Goal: Information Seeking & Learning: Learn about a topic

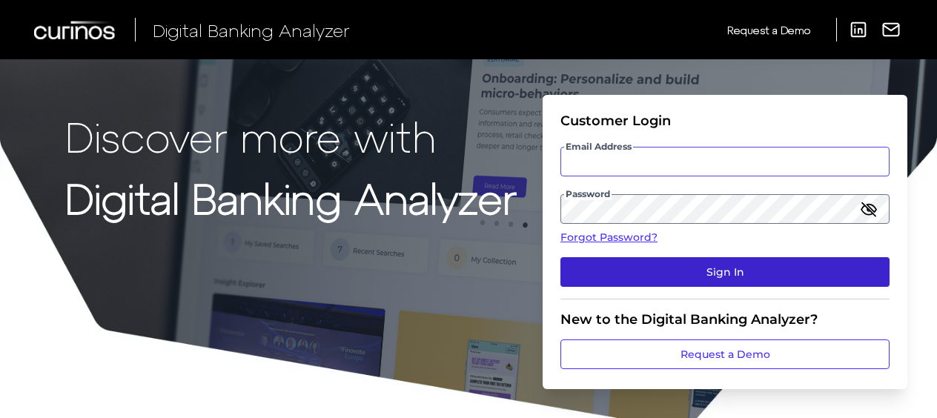
type input "[PERSON_NAME][EMAIL_ADDRESS][DOMAIN_NAME]"
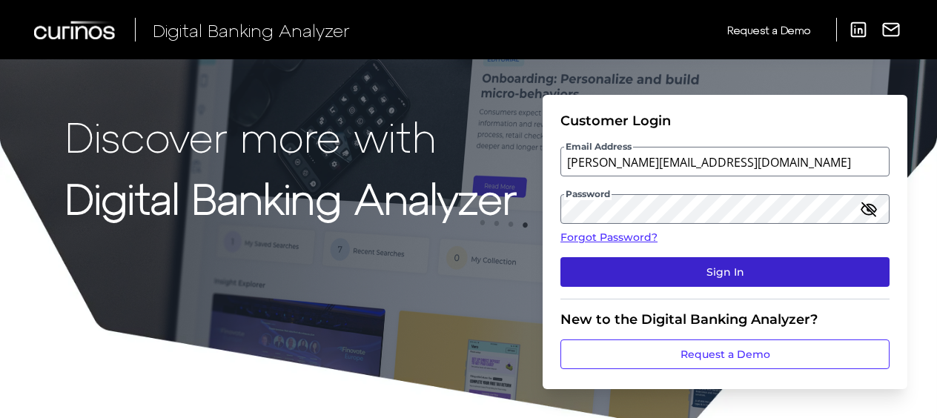
click at [724, 278] on button "Sign In" at bounding box center [724, 272] width 329 height 30
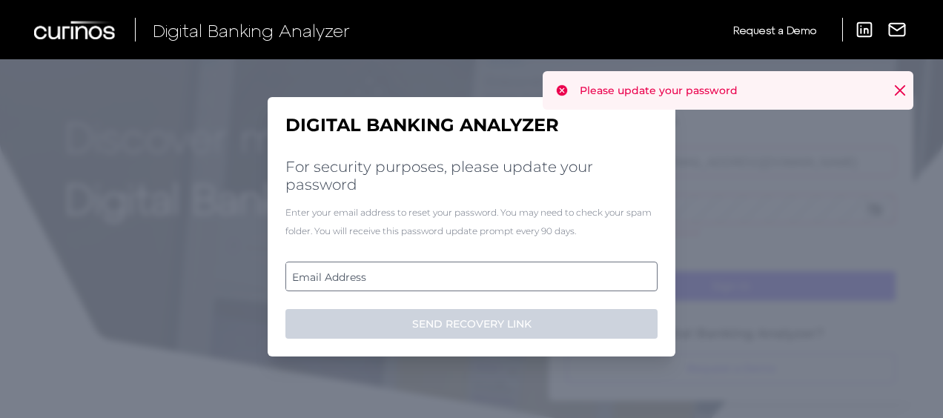
click at [370, 277] on label "Email Address" at bounding box center [471, 276] width 370 height 27
click at [370, 277] on input "email" at bounding box center [471, 277] width 372 height 30
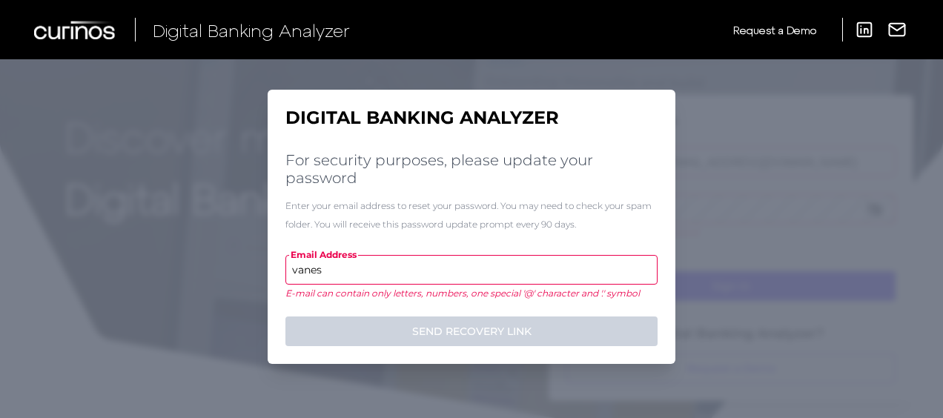
type input "vanes"
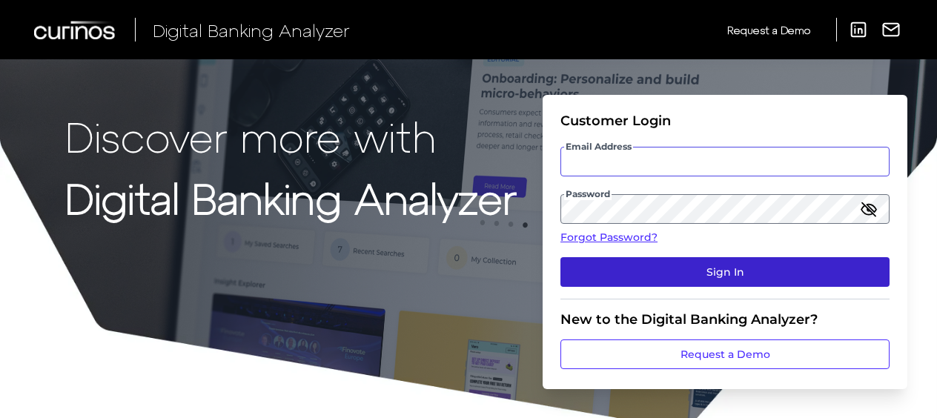
type input "[PERSON_NAME][EMAIL_ADDRESS][DOMAIN_NAME]"
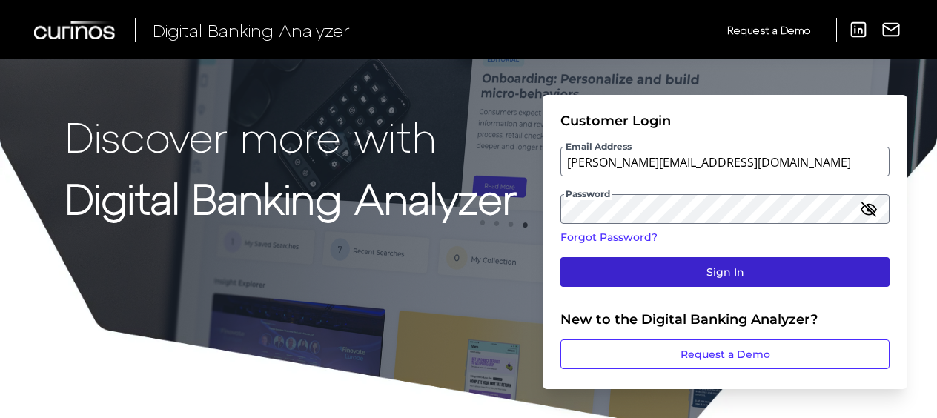
click at [736, 271] on button "Sign In" at bounding box center [724, 272] width 329 height 30
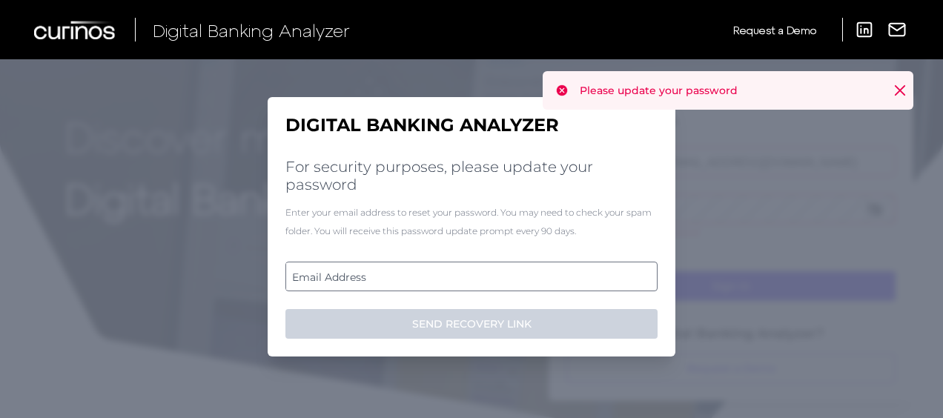
click at [458, 270] on label "Email Address" at bounding box center [471, 276] width 370 height 27
click at [458, 270] on input "email" at bounding box center [471, 277] width 372 height 30
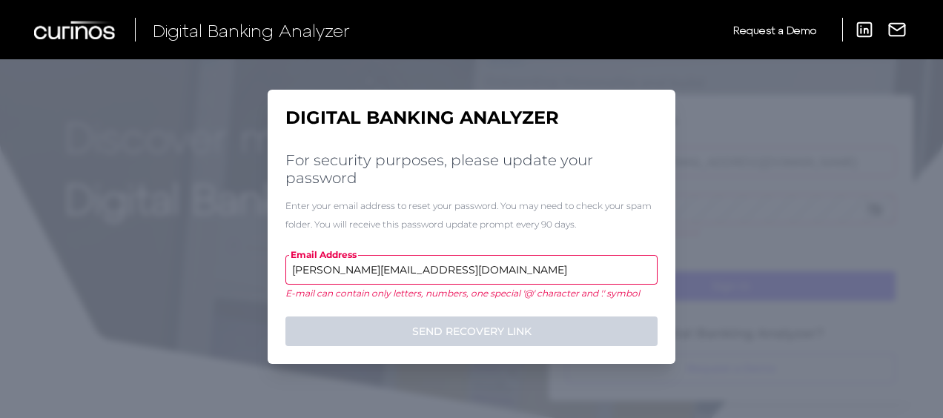
type input "[PERSON_NAME][EMAIL_ADDRESS][DOMAIN_NAME]"
click at [285, 316] on button "SEND RECOVERY LINK" at bounding box center [471, 331] width 372 height 30
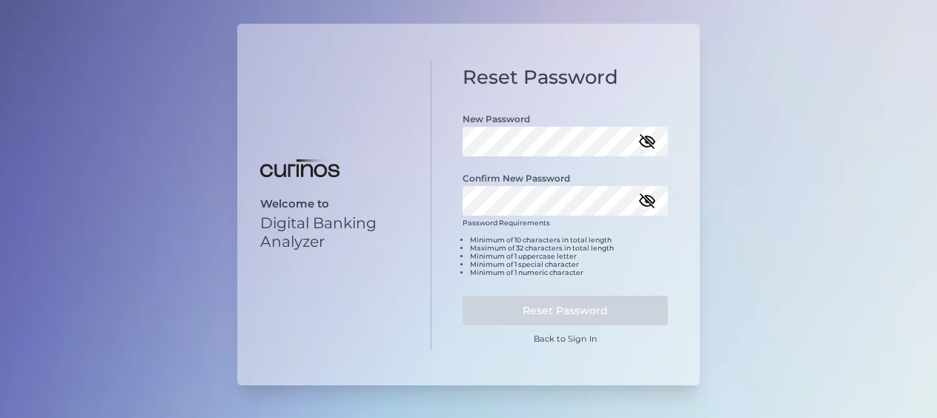
click at [646, 135] on icon "button" at bounding box center [647, 142] width 18 height 18
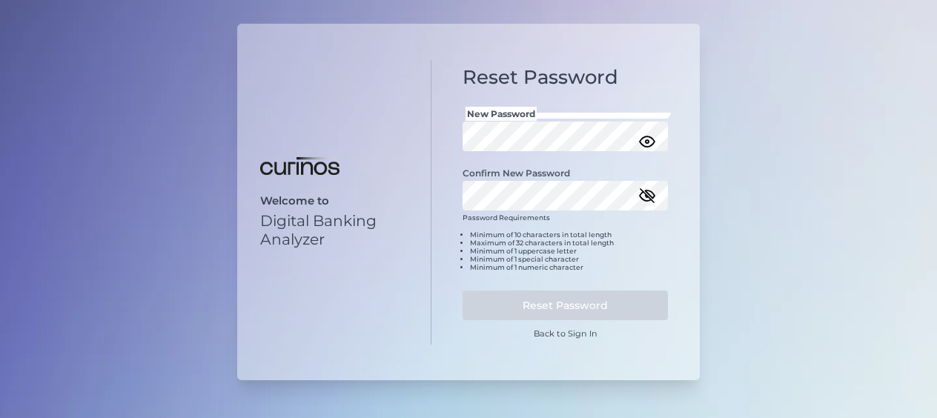
drag, startPoint x: 446, startPoint y: 190, endPoint x: 455, endPoint y: 196, distance: 10.7
click at [446, 190] on div "Reset Password New Password Confirm New Password Password Requirements Minimum …" at bounding box center [565, 202] width 268 height 285
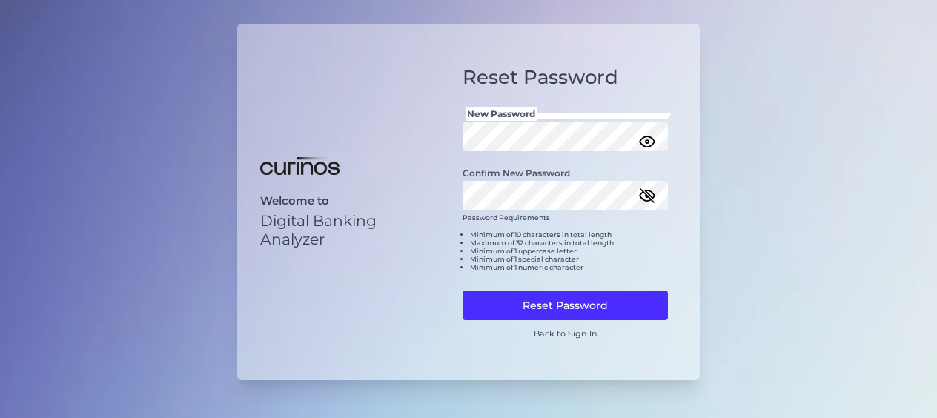
click at [643, 190] on icon "button" at bounding box center [647, 196] width 18 height 18
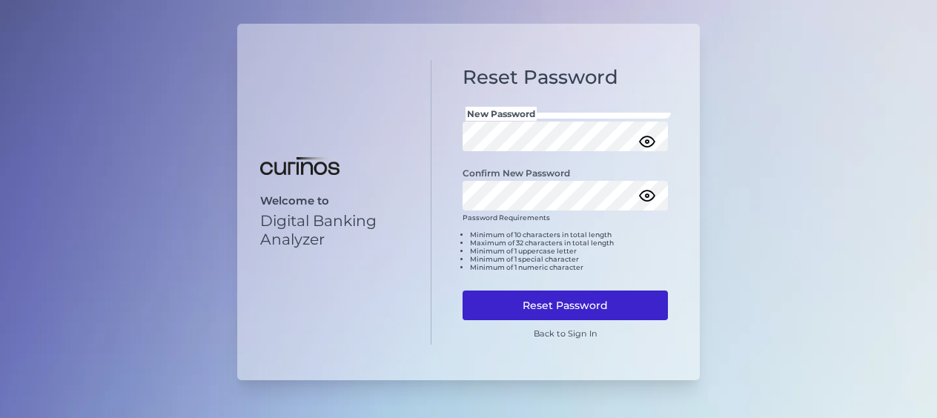
click at [598, 309] on button "Reset Password" at bounding box center [564, 305] width 205 height 30
click at [555, 304] on button "Reset Password" at bounding box center [564, 305] width 205 height 30
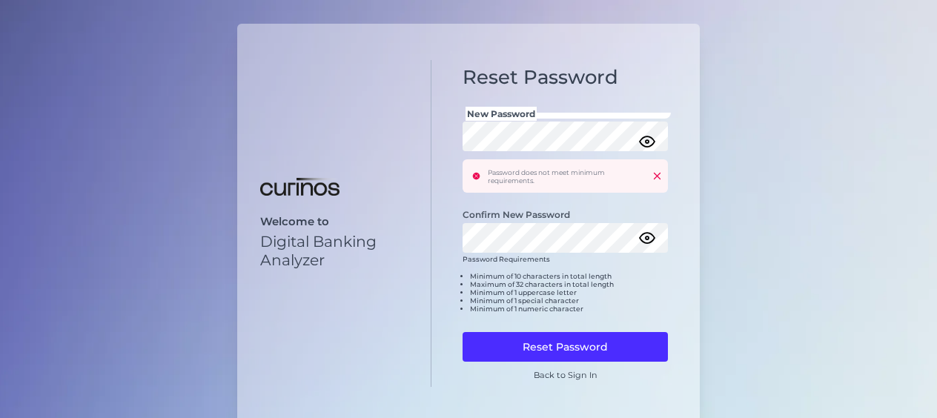
click at [456, 197] on div "Reset Password New Password Password does not meet minimum requirements. Confir…" at bounding box center [565, 223] width 268 height 327
click at [403, 210] on div "Welcome to Digital Banking Analyzer" at bounding box center [338, 232] width 157 height 73
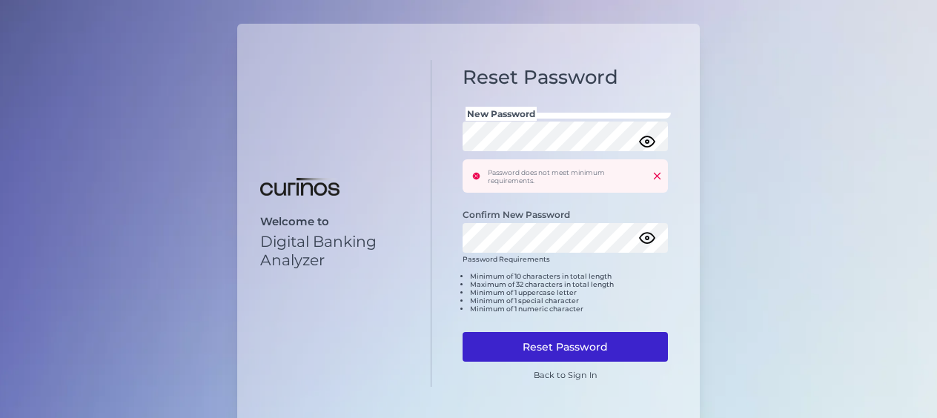
click at [514, 335] on button "Reset Password" at bounding box center [564, 347] width 205 height 30
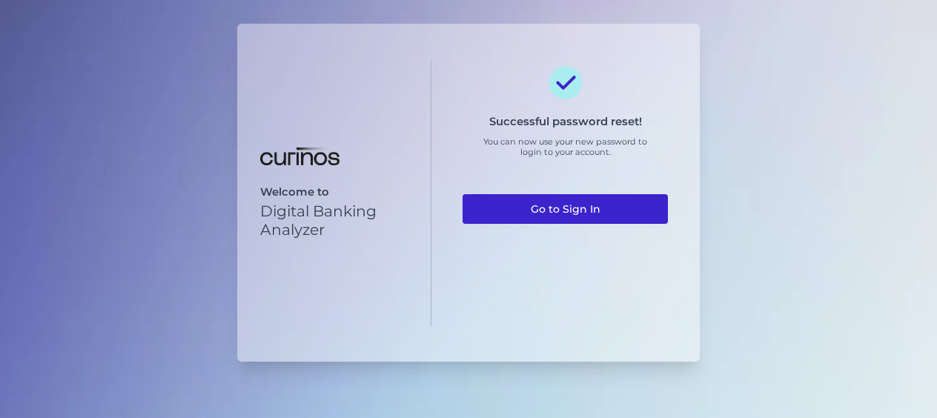
click at [565, 205] on link "Go to Sign In" at bounding box center [564, 209] width 205 height 30
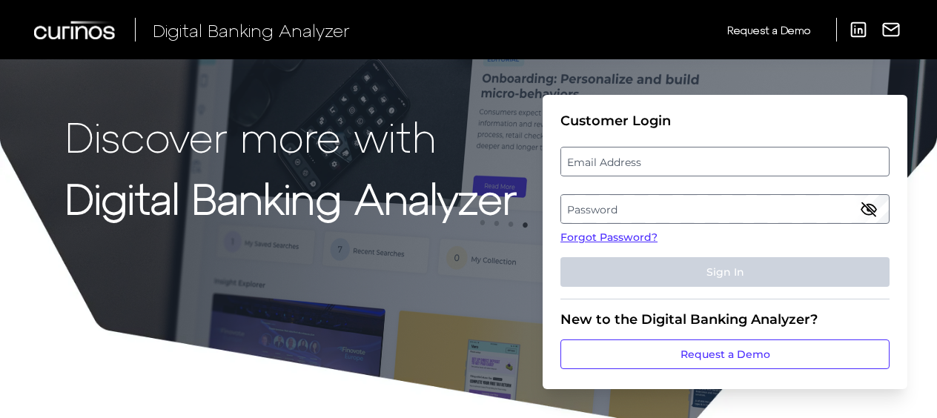
click at [688, 142] on fieldset "Customer Login Email Address Password Forgot Password? Sign In" at bounding box center [724, 206] width 329 height 187
type input "[PERSON_NAME][EMAIL_ADDRESS][DOMAIN_NAME]"
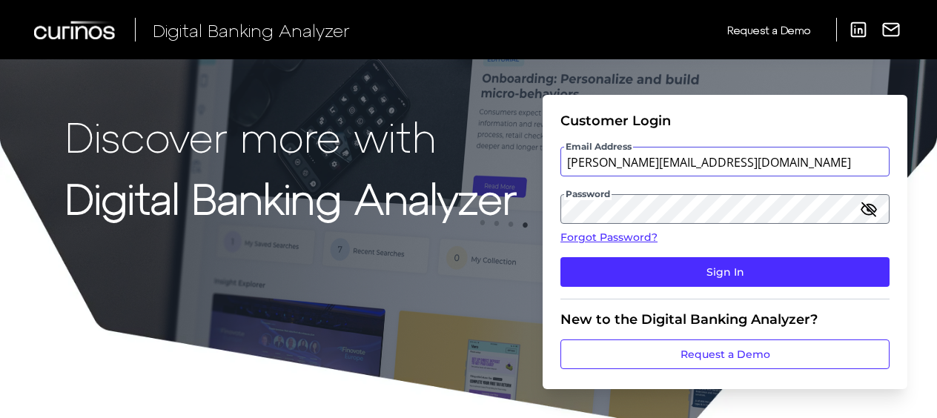
click at [684, 153] on input "[PERSON_NAME][EMAIL_ADDRESS][DOMAIN_NAME]" at bounding box center [724, 162] width 329 height 30
click at [875, 210] on icon "button" at bounding box center [868, 209] width 15 height 10
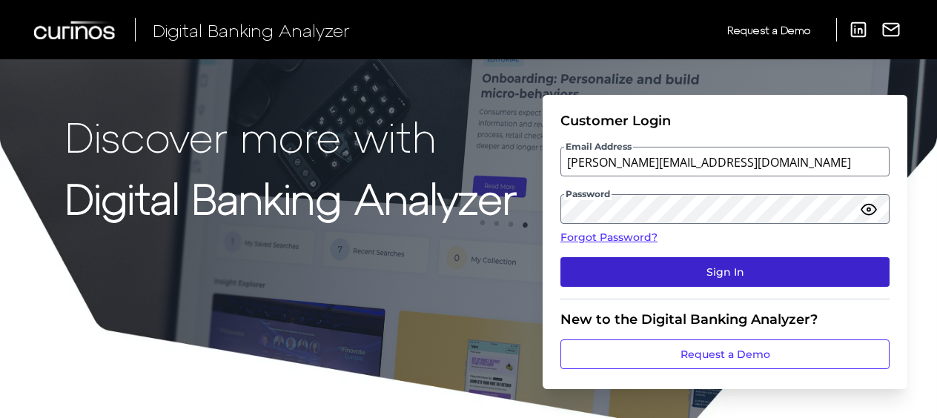
click at [828, 259] on button "Sign In" at bounding box center [724, 272] width 329 height 30
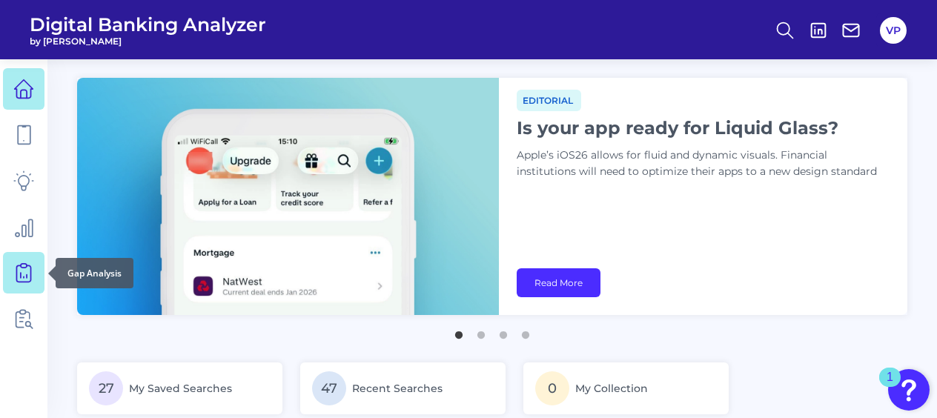
click at [16, 276] on icon at bounding box center [23, 273] width 14 height 16
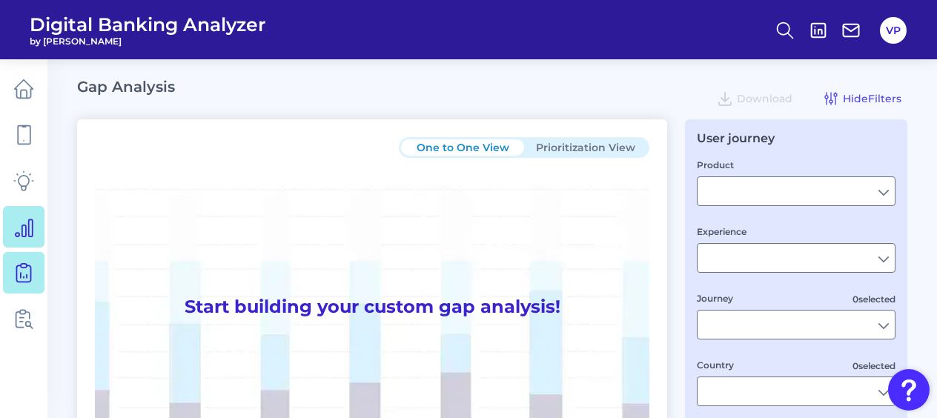
type input "Checking / Current Account"
type input "Mobile Servicing"
type input "Pre-Login Area, New Customer Onboarding, Login & Authentication, Accounts and t…"
type input "United States"
type input "All Select individual brands"
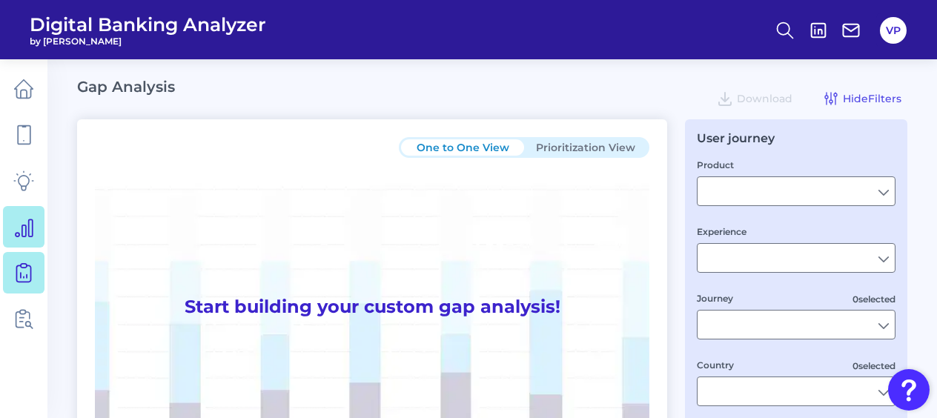
type input "All Journeys"
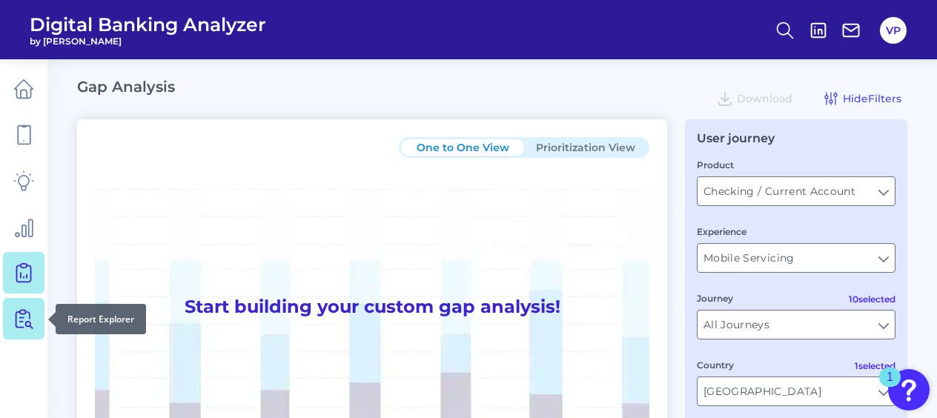
click at [20, 314] on icon at bounding box center [23, 318] width 21 height 21
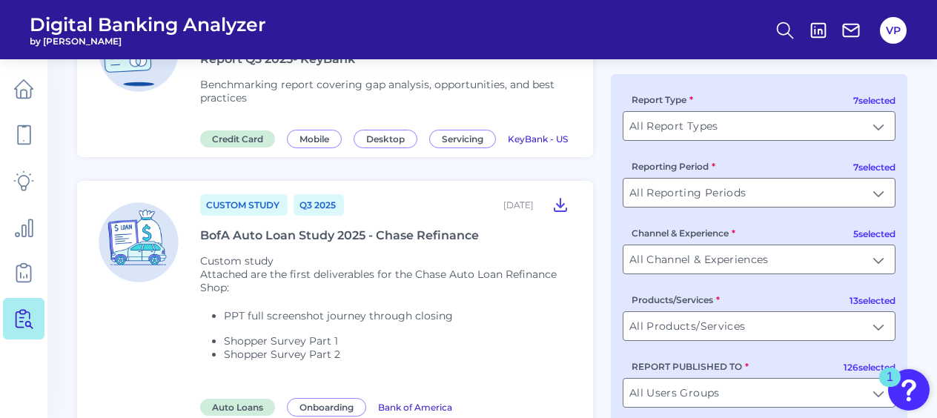
scroll to position [2001, 0]
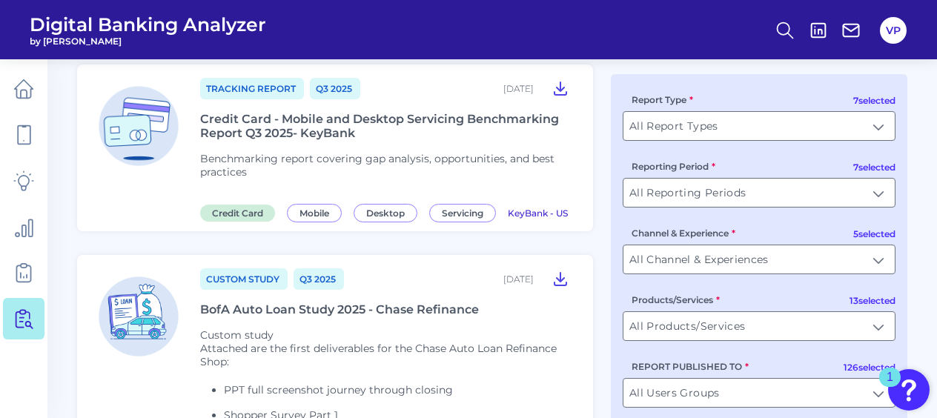
drag, startPoint x: 345, startPoint y: 275, endPoint x: 322, endPoint y: 274, distance: 23.0
click at [322, 302] on div "BofA Auto Loan Study 2025 - Chase Refinance" at bounding box center [339, 309] width 279 height 14
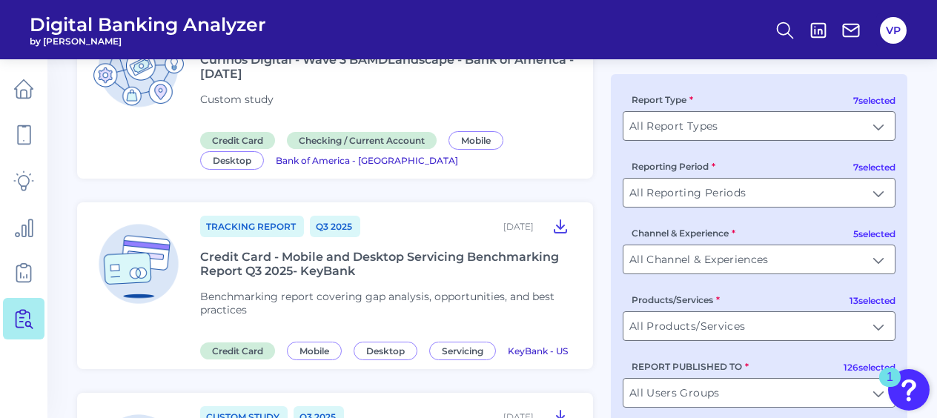
scroll to position [2211, 0]
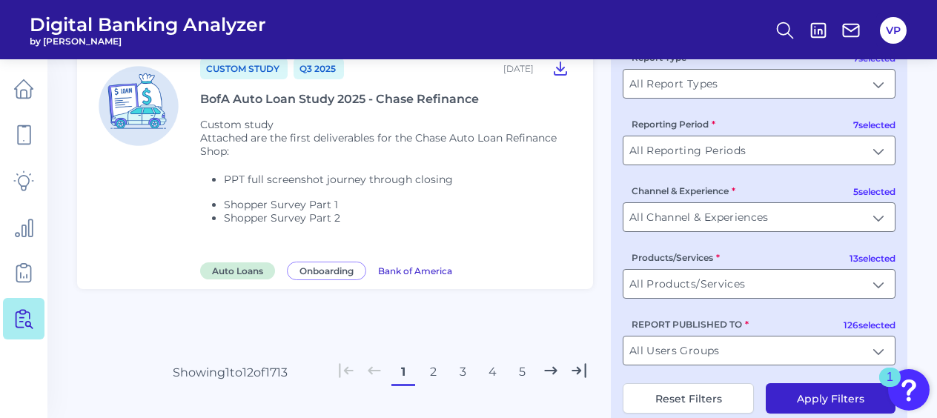
click at [431, 360] on button "2" at bounding box center [433, 372] width 24 height 24
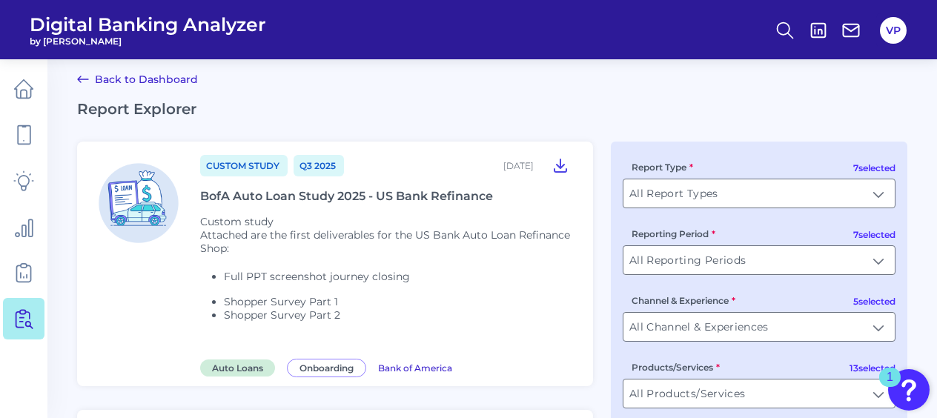
scroll to position [0, 0]
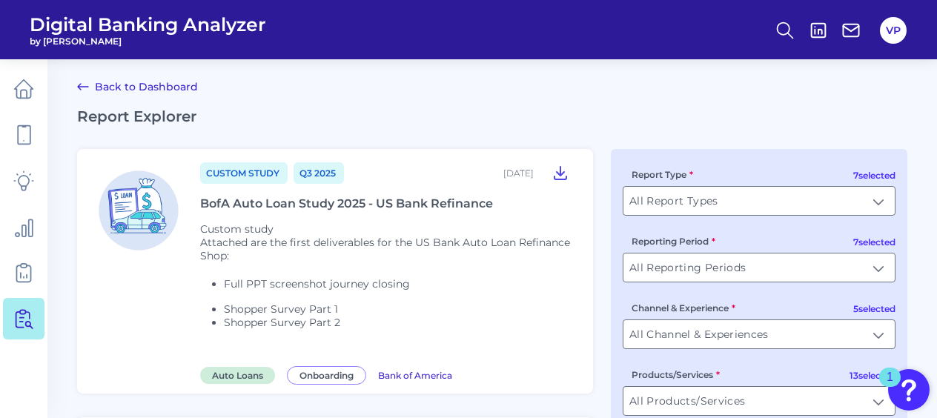
click at [365, 199] on div "BofA Auto Loan Study 2025 - US Bank Refinance" at bounding box center [346, 203] width 293 height 14
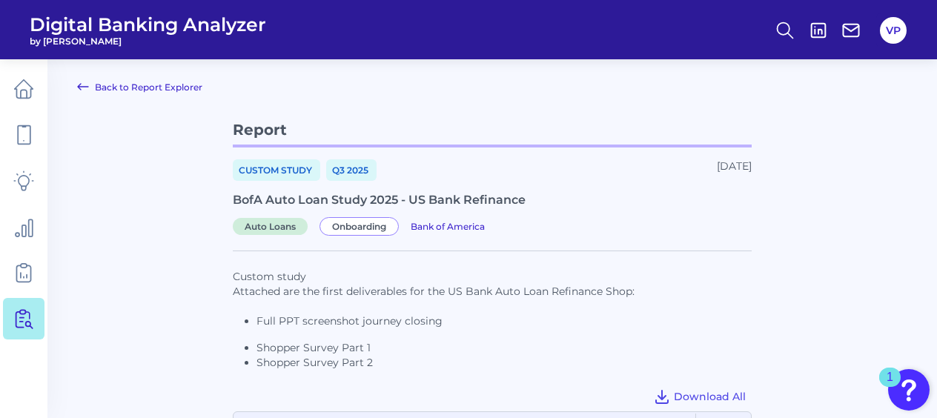
click at [535, 328] on li "Full PPT screenshot journey closing" at bounding box center [503, 320] width 495 height 15
click at [159, 84] on link "Back to Report Explorer" at bounding box center [139, 87] width 125 height 18
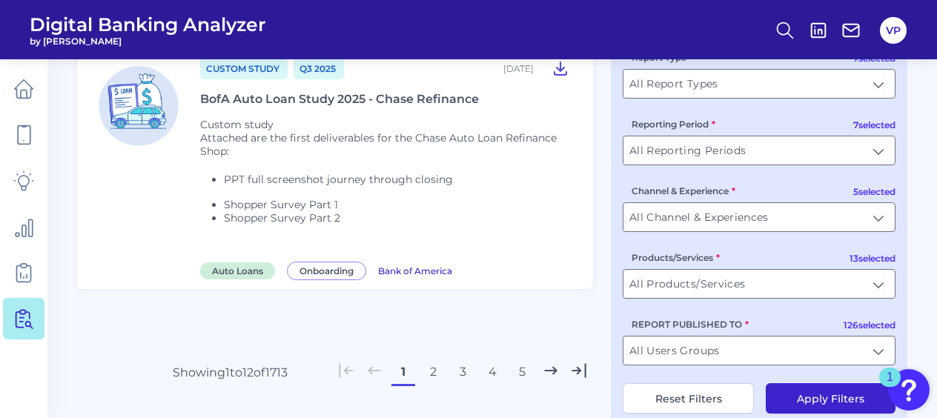
click at [425, 360] on button "2" at bounding box center [433, 372] width 24 height 24
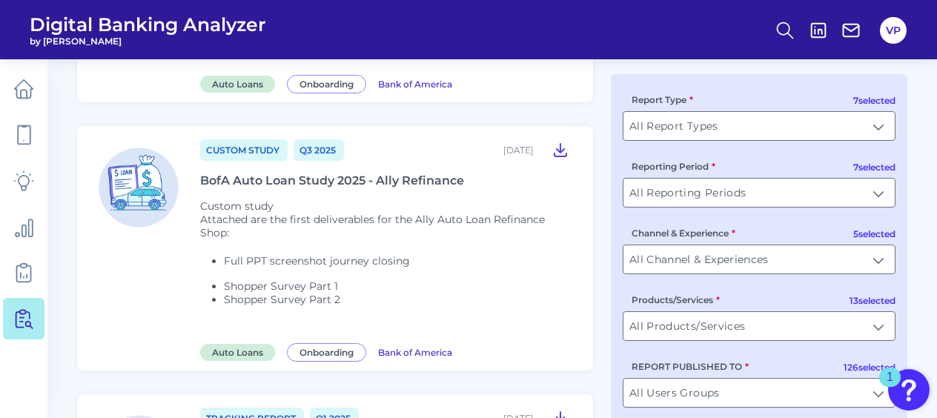
scroll to position [296, 0]
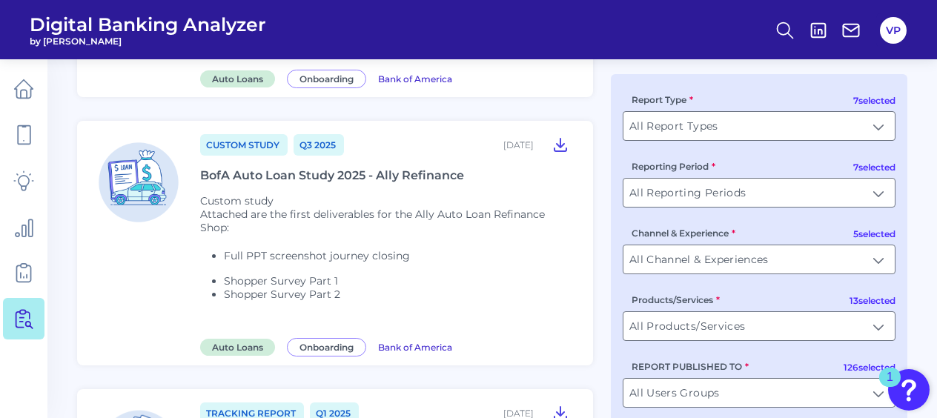
click at [353, 168] on div "BofA Auto Loan Study 2025 - Ally Refinance" at bounding box center [332, 175] width 264 height 14
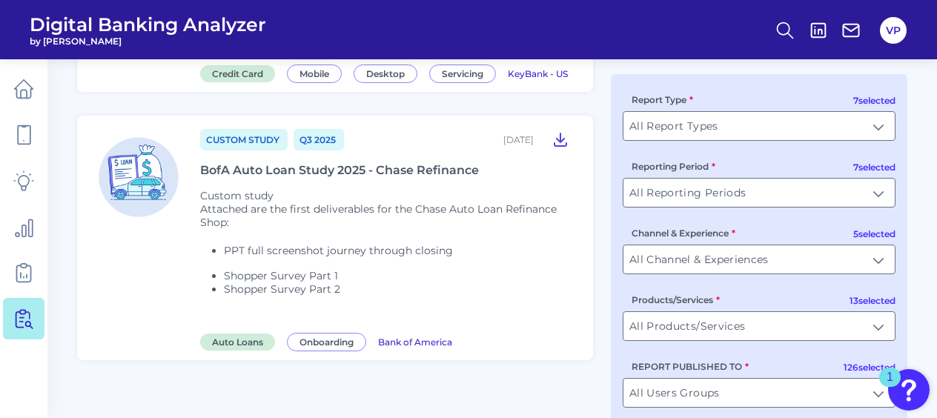
scroll to position [2211, 0]
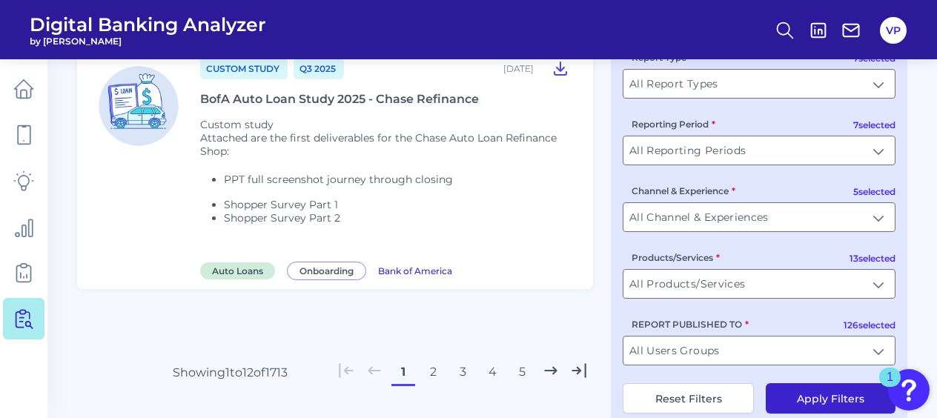
click at [428, 360] on button "2" at bounding box center [433, 372] width 24 height 24
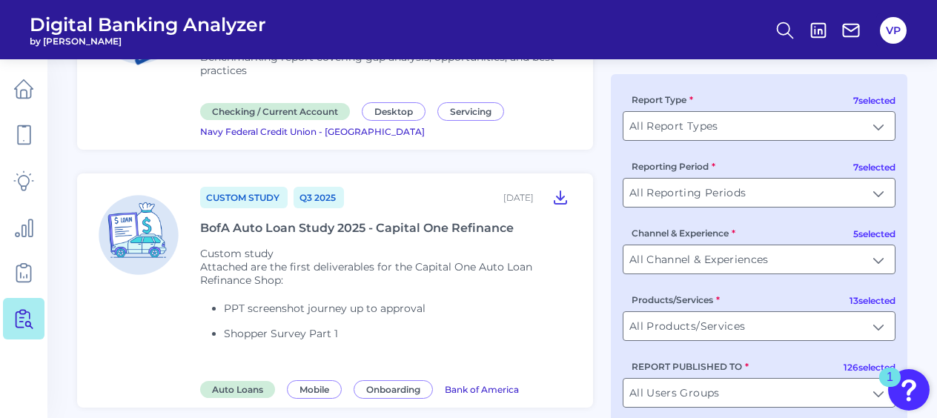
scroll to position [741, 0]
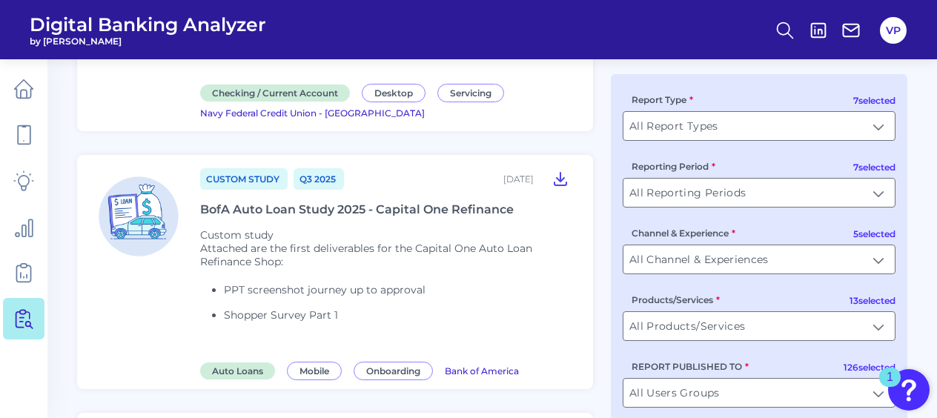
click at [279, 202] on div "BofA Auto Loan Study 2025 - Capital One Refinance" at bounding box center [356, 209] width 313 height 14
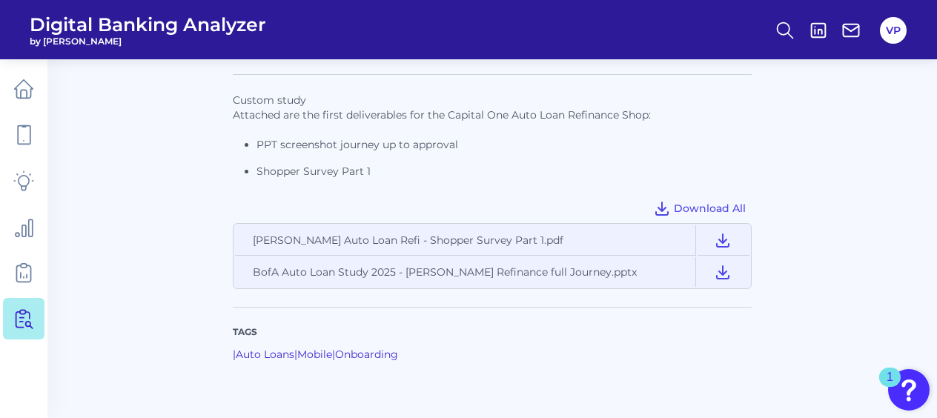
scroll to position [222, 0]
